Goal: Task Accomplishment & Management: Manage account settings

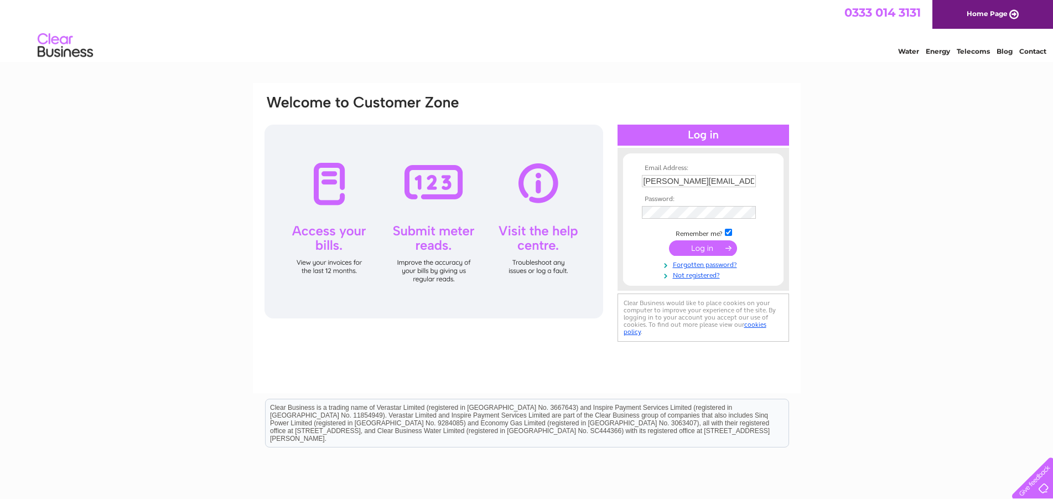
click at [700, 248] on input "submit" at bounding box center [703, 247] width 68 height 15
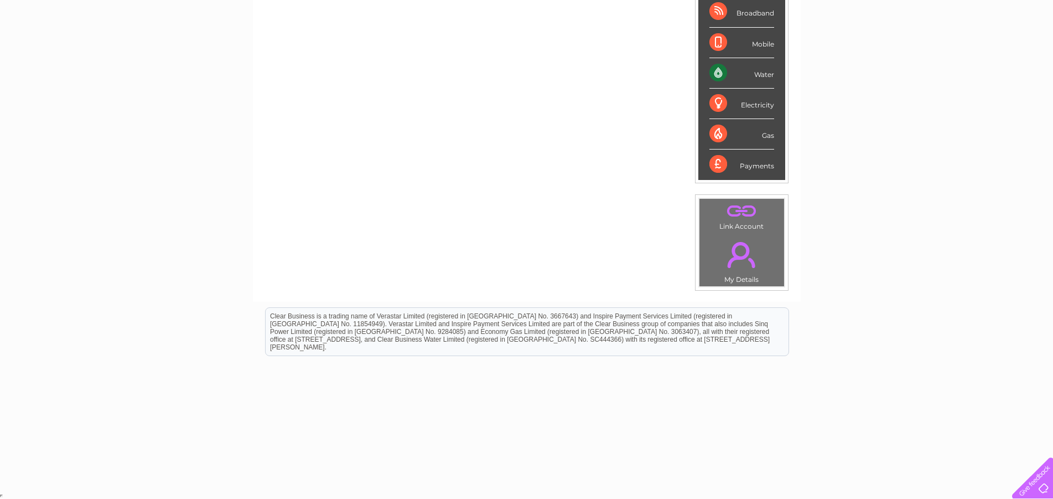
scroll to position [45, 0]
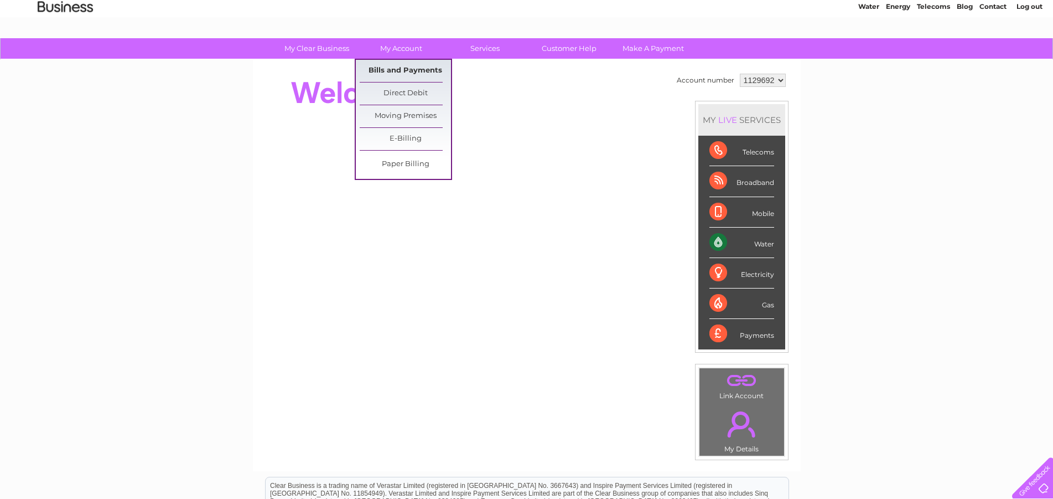
click at [396, 69] on link "Bills and Payments" at bounding box center [405, 71] width 91 height 22
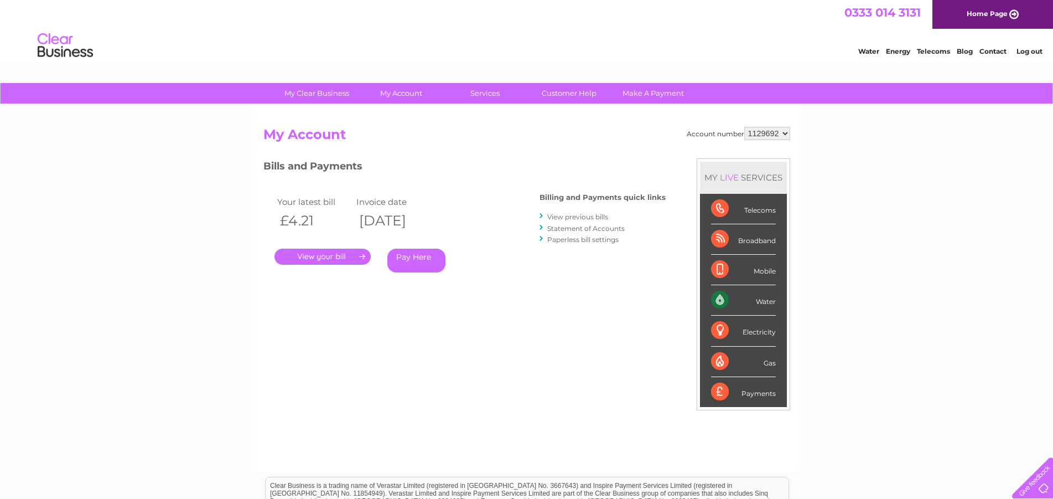
click at [316, 257] on link "." at bounding box center [322, 256] width 96 height 16
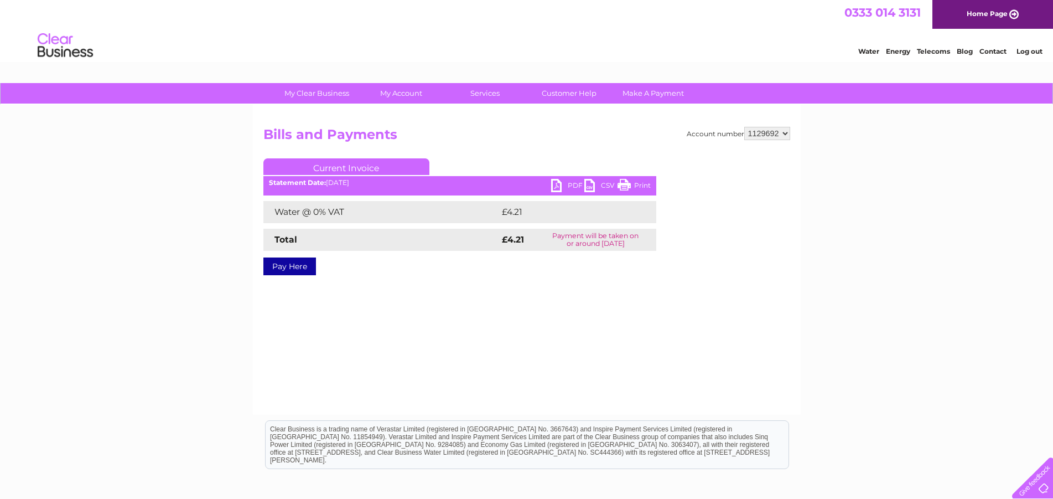
click at [563, 182] on link "PDF" at bounding box center [567, 187] width 33 height 16
